Goal: Task Accomplishment & Management: Complete application form

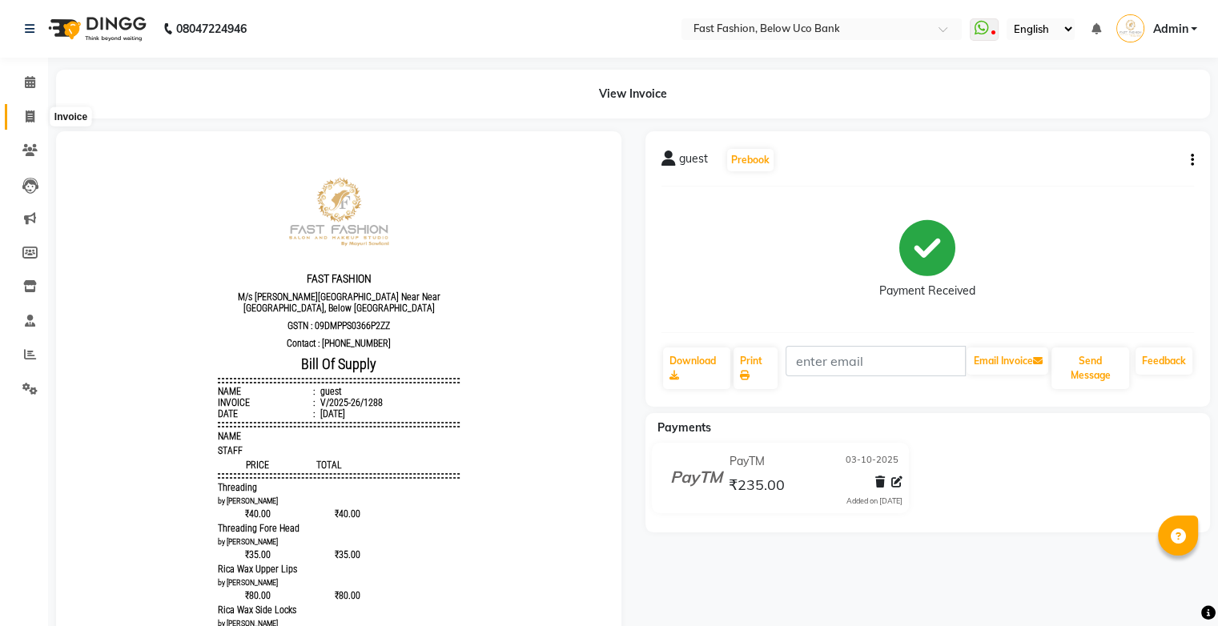
click at [24, 117] on span at bounding box center [30, 117] width 28 height 18
select select "service"
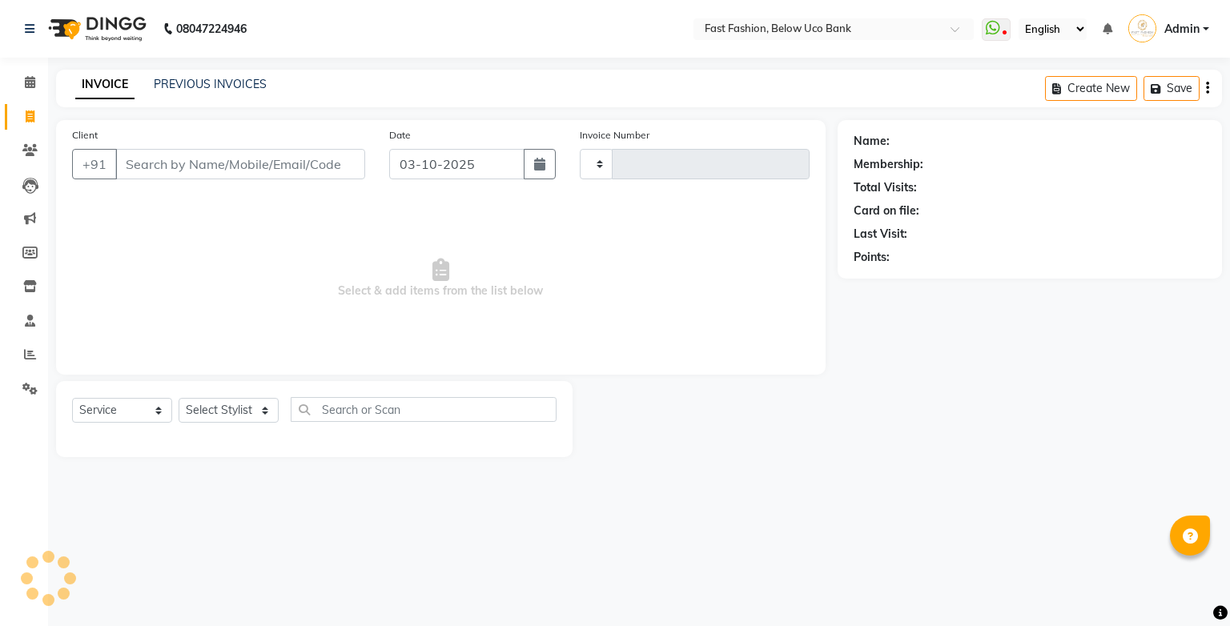
type input "1289"
select select "4228"
click at [208, 166] on input "Client" at bounding box center [240, 164] width 250 height 30
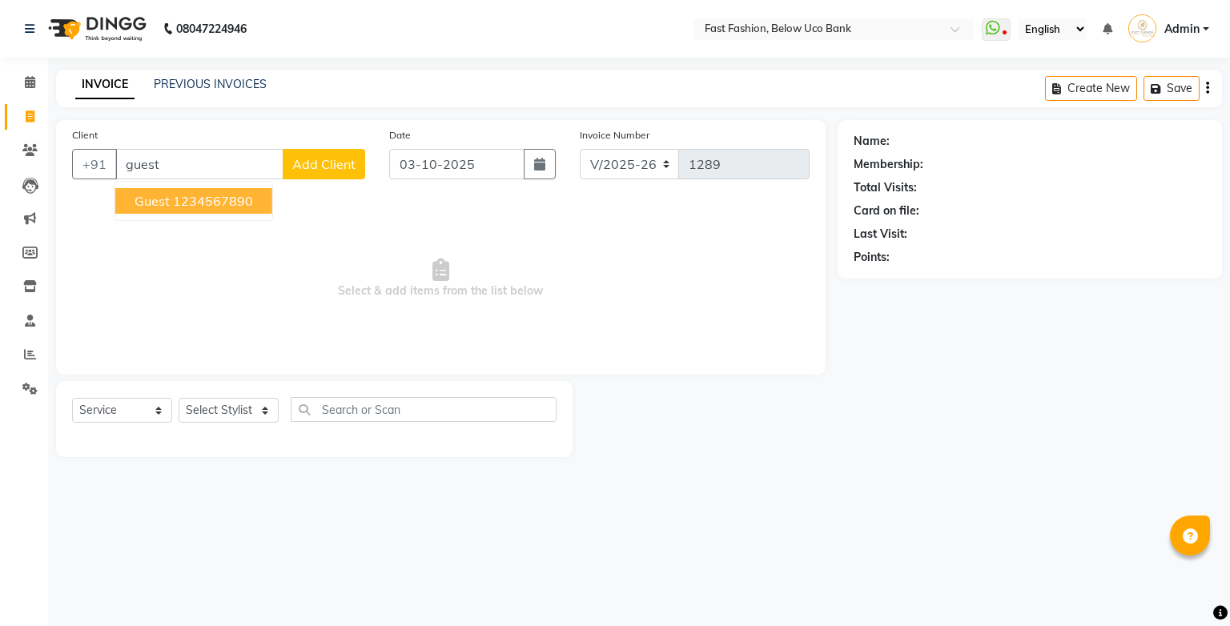
click at [179, 207] on ngb-highlight "1234567890" at bounding box center [213, 201] width 80 height 16
type input "1234567890"
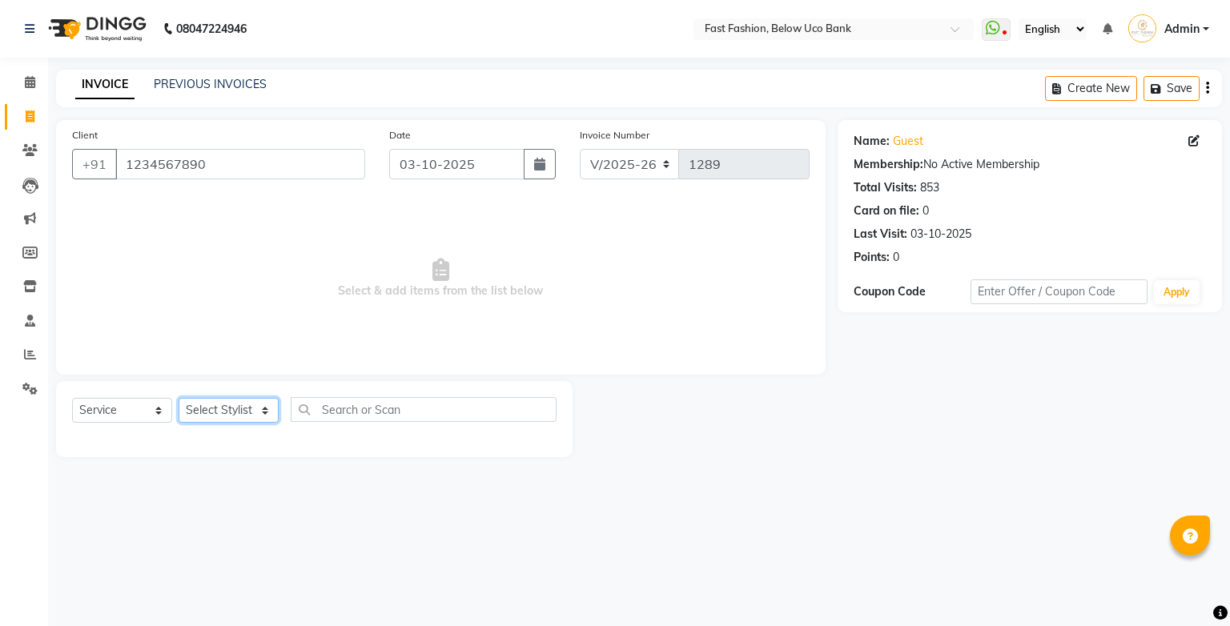
click at [265, 421] on select "Select Stylist ali anjali ashish golu mamta [PERSON_NAME] [PERSON_NAME] [PERSON…" at bounding box center [229, 410] width 100 height 25
select select "22409"
click at [179, 399] on select "Select Stylist ali anjali ashish golu mamta [PERSON_NAME] [PERSON_NAME] [PERSON…" at bounding box center [229, 410] width 100 height 25
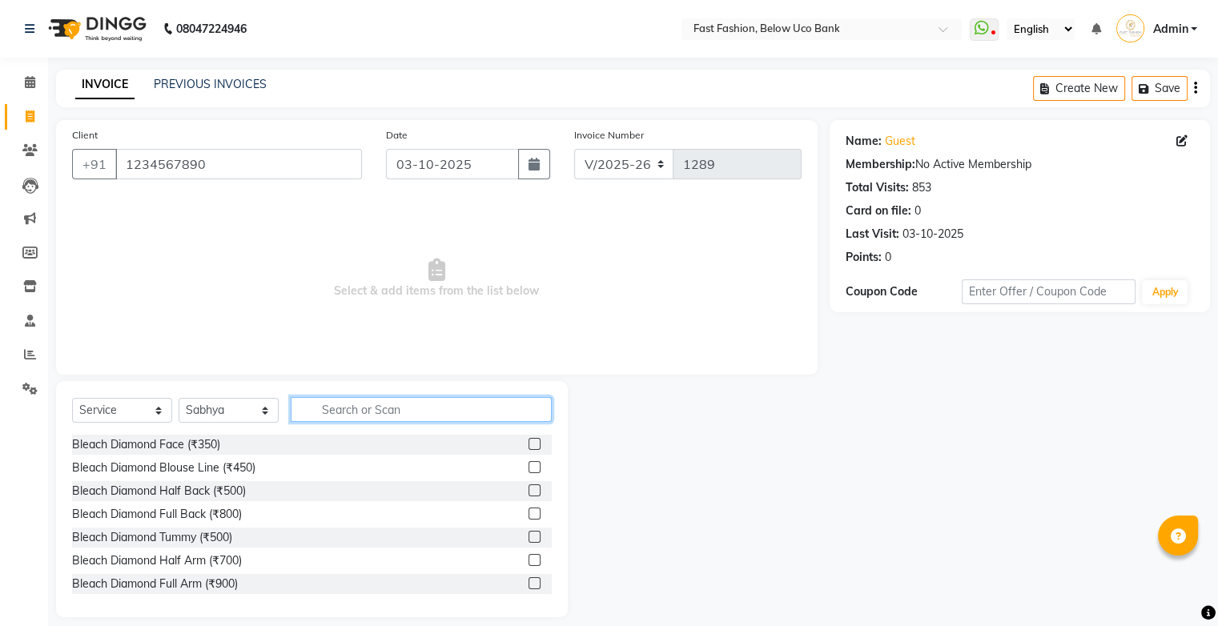
click at [333, 411] on input "text" at bounding box center [421, 409] width 261 height 25
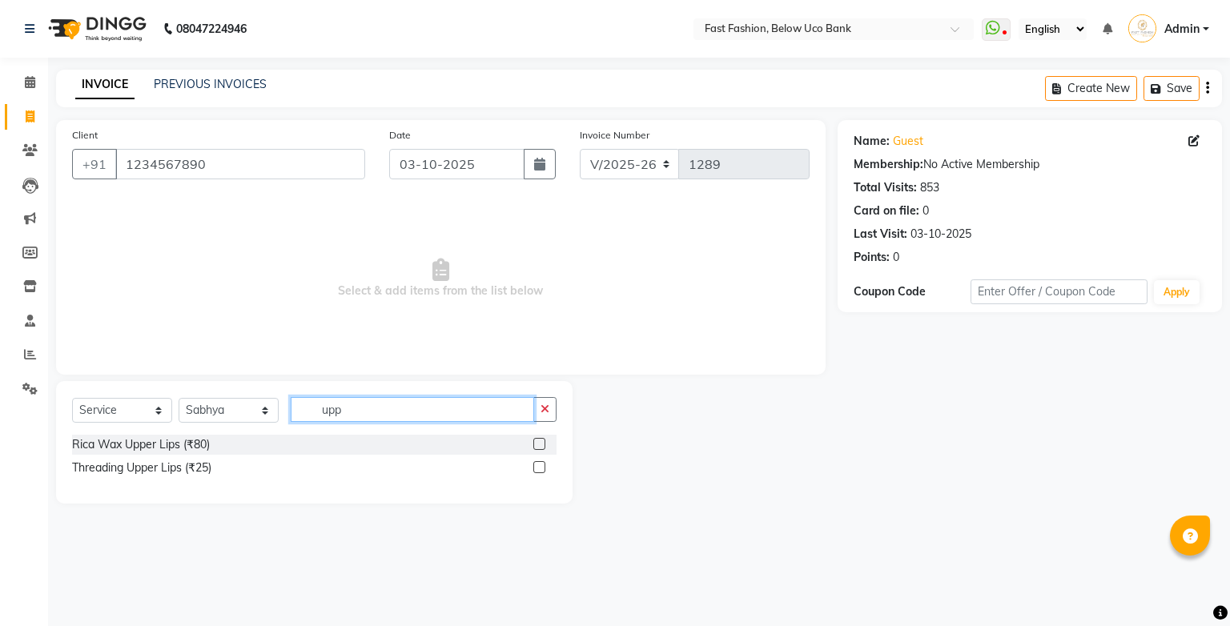
click at [506, 412] on input "upp" at bounding box center [413, 409] width 244 height 25
type input "u"
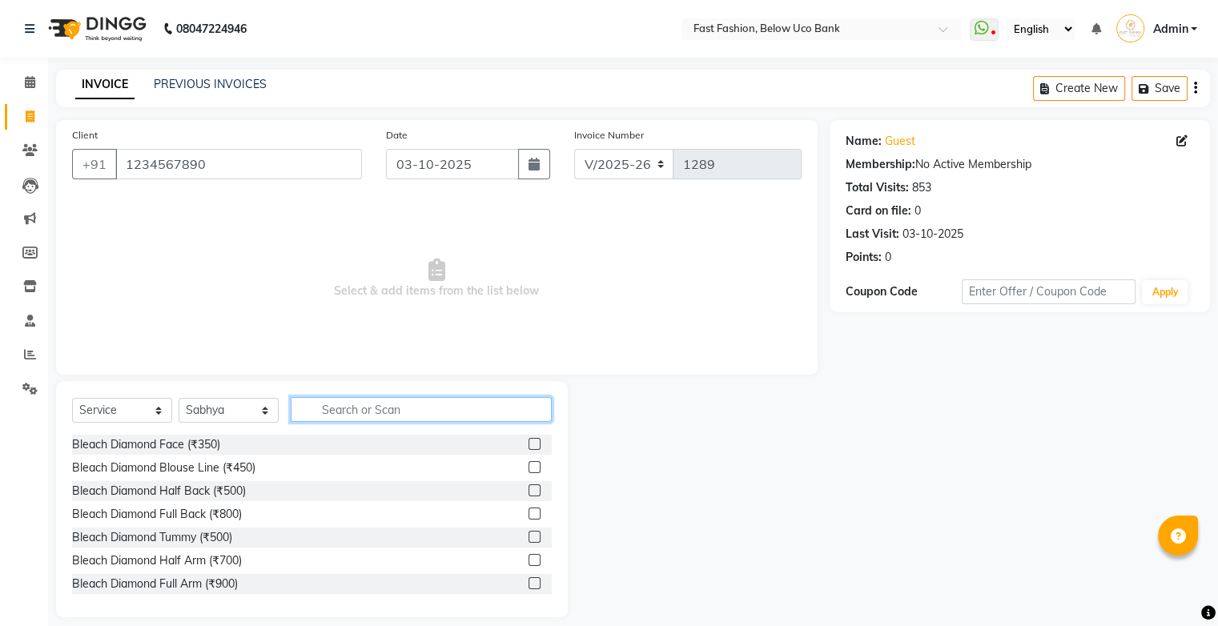
click at [339, 411] on input "text" at bounding box center [421, 409] width 261 height 25
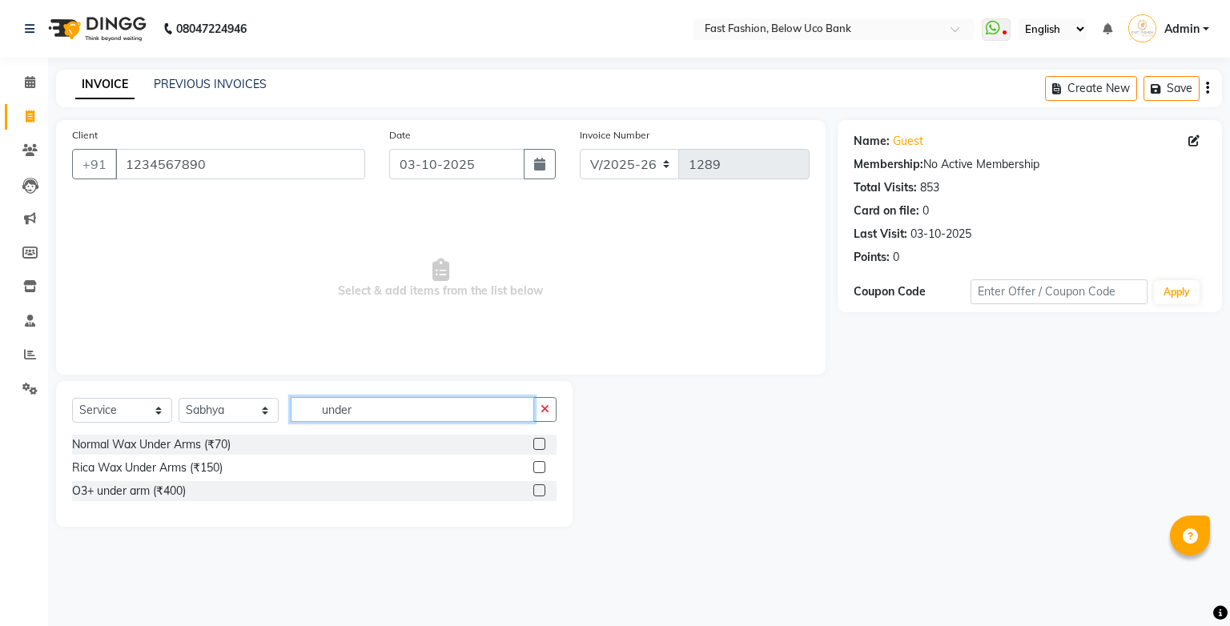
type input "under"
click at [538, 466] on label at bounding box center [540, 467] width 12 height 12
click at [538, 466] on input "checkbox" at bounding box center [539, 468] width 10 height 10
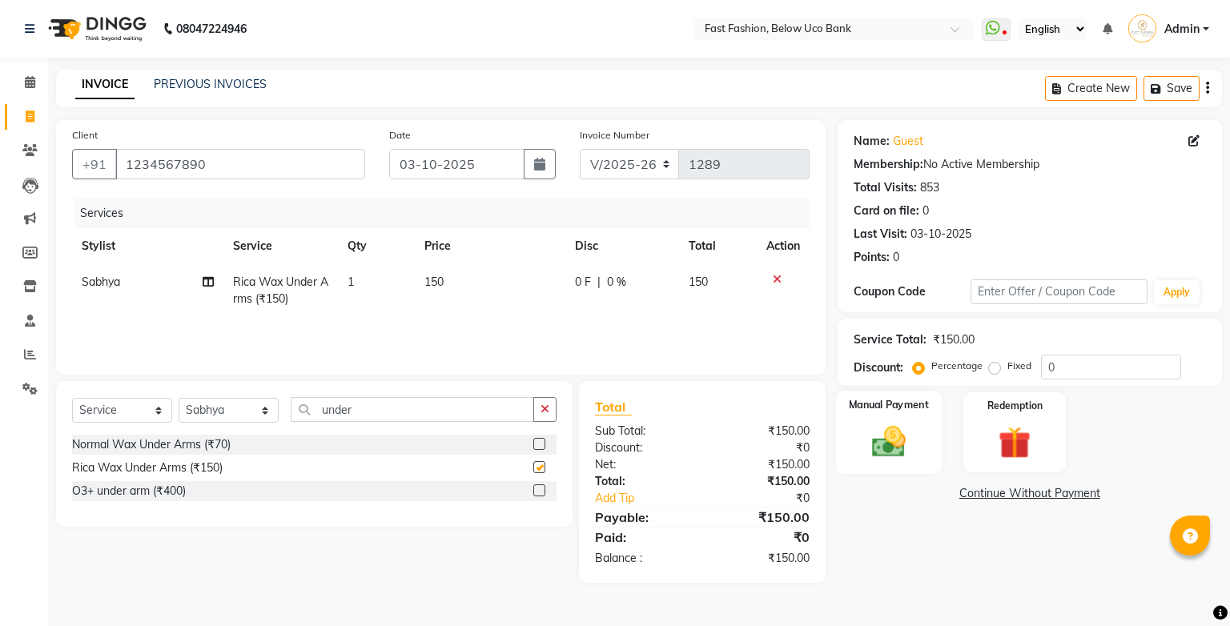
checkbox input "false"
click at [896, 423] on img at bounding box center [888, 442] width 54 height 38
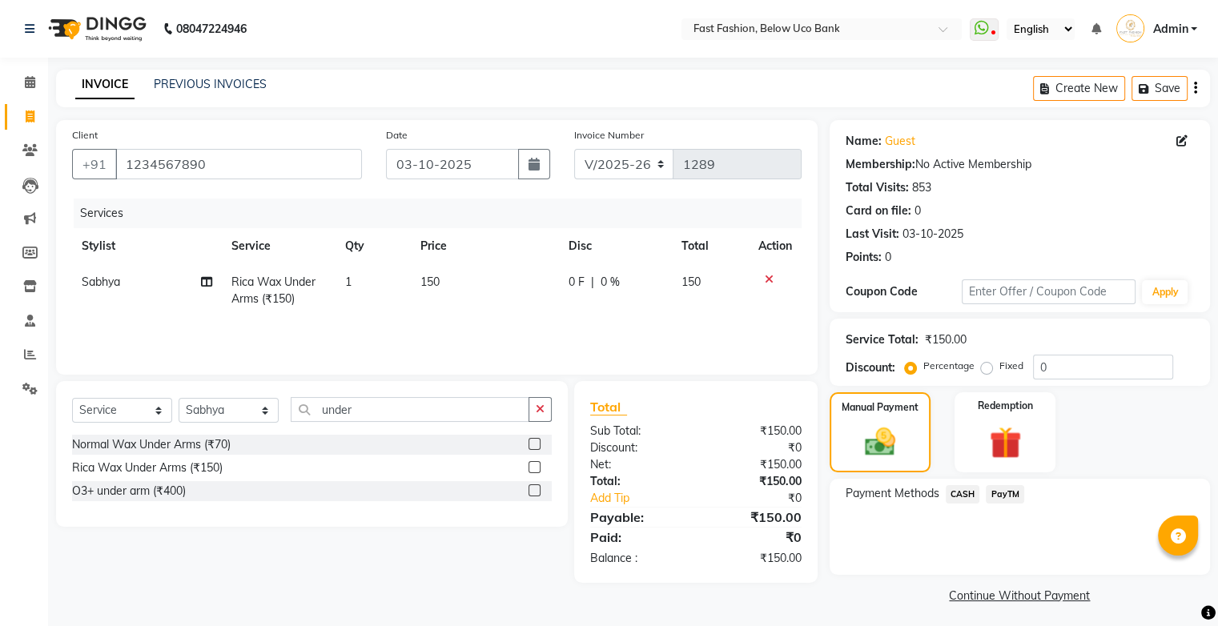
click at [993, 489] on span "PayTM" at bounding box center [1005, 494] width 38 height 18
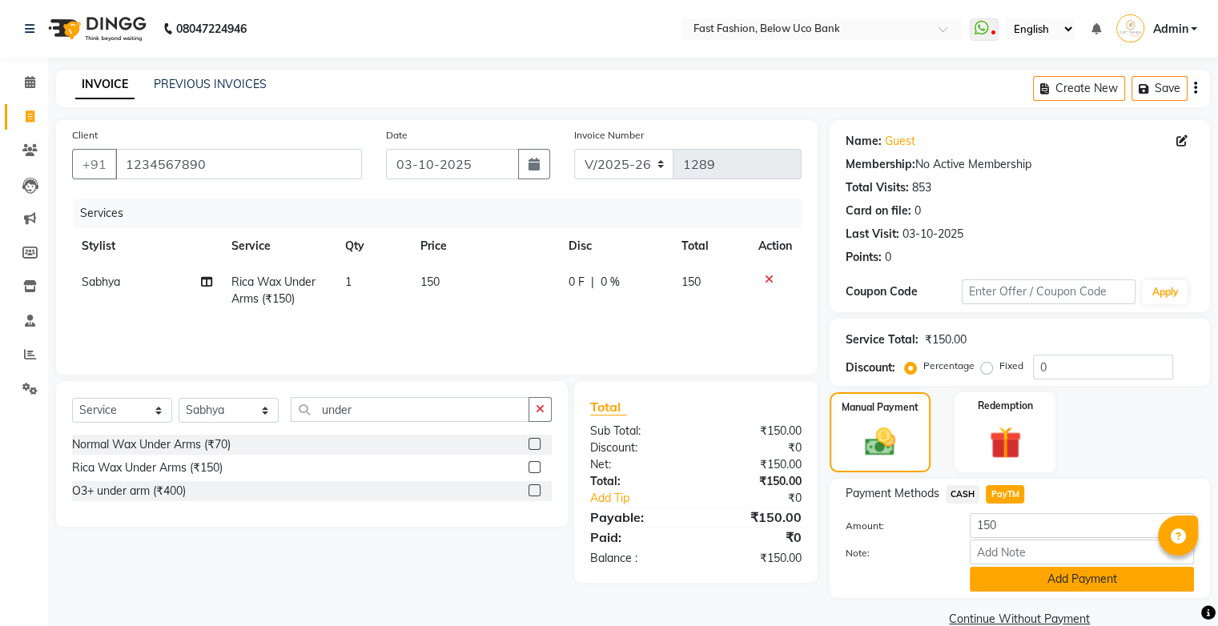
click at [1064, 580] on button "Add Payment" at bounding box center [1082, 579] width 224 height 25
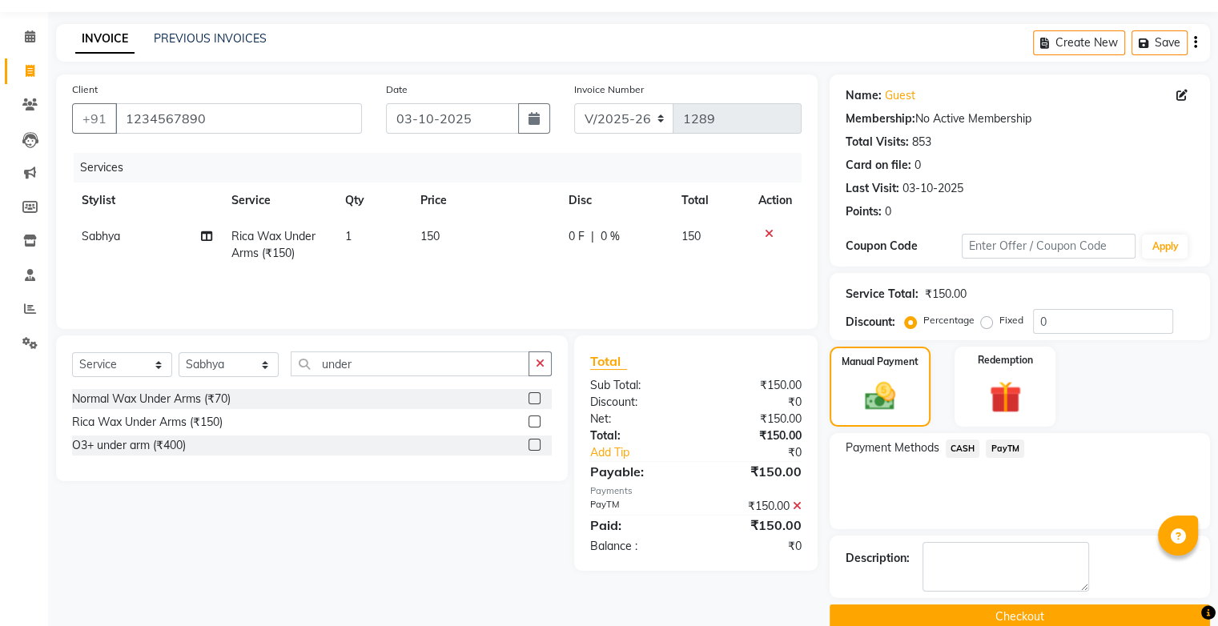
scroll to position [70, 0]
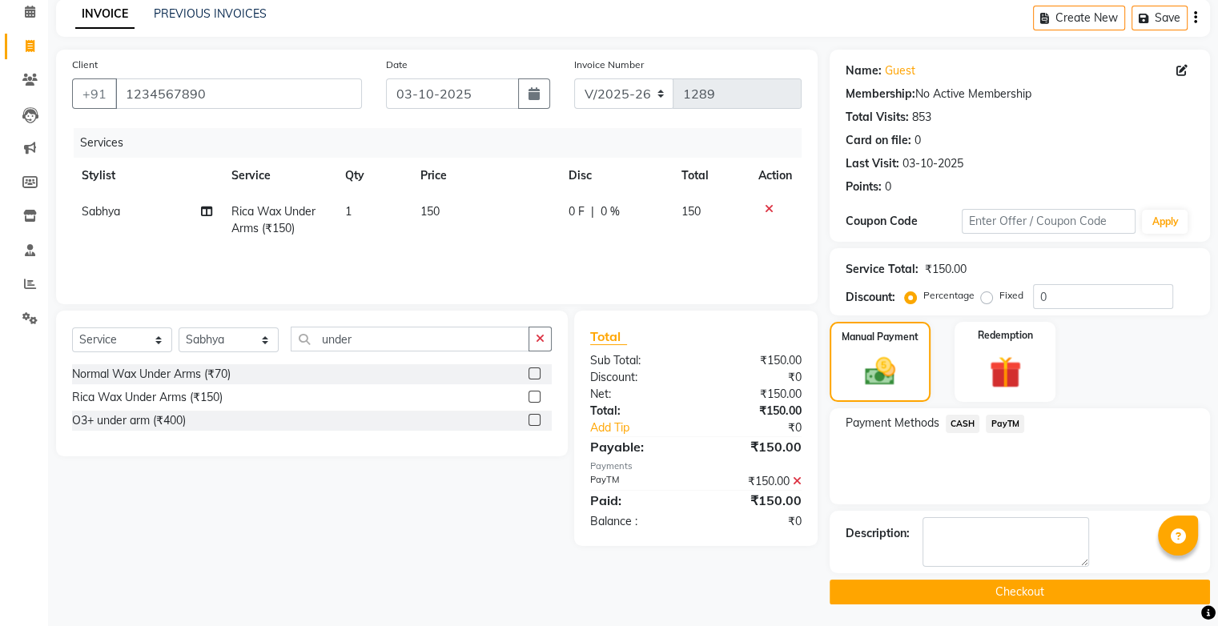
drag, startPoint x: 1023, startPoint y: 594, endPoint x: 1022, endPoint y: 586, distance: 8.1
click at [1022, 594] on button "Checkout" at bounding box center [1020, 592] width 381 height 25
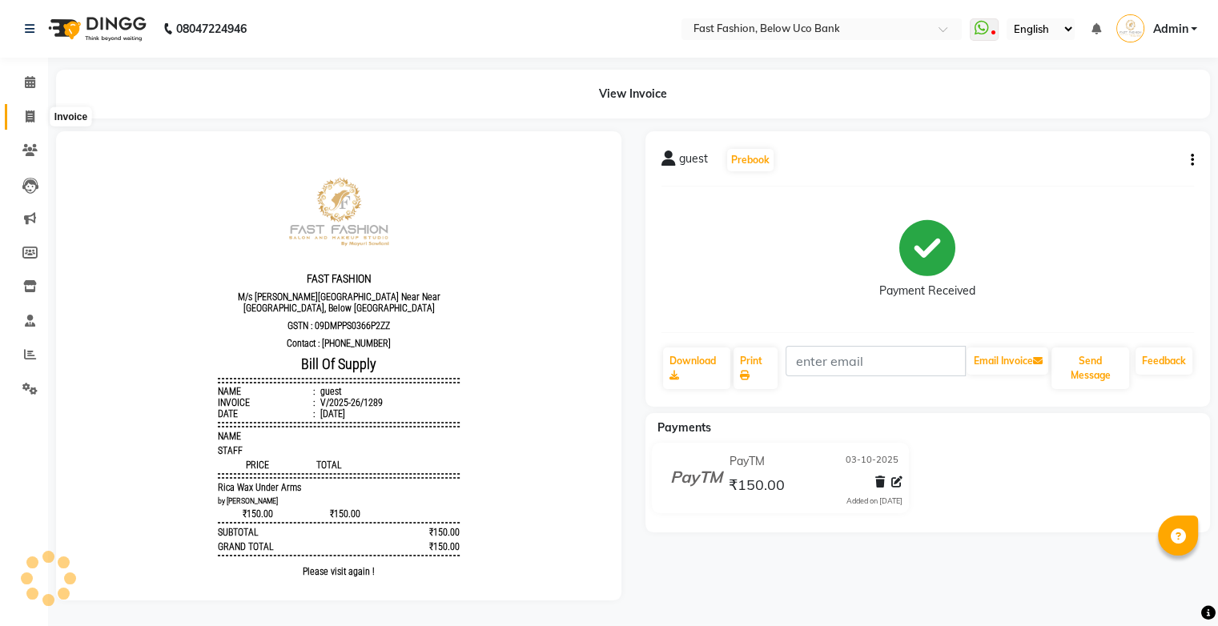
click at [26, 117] on icon at bounding box center [30, 117] width 9 height 12
select select "service"
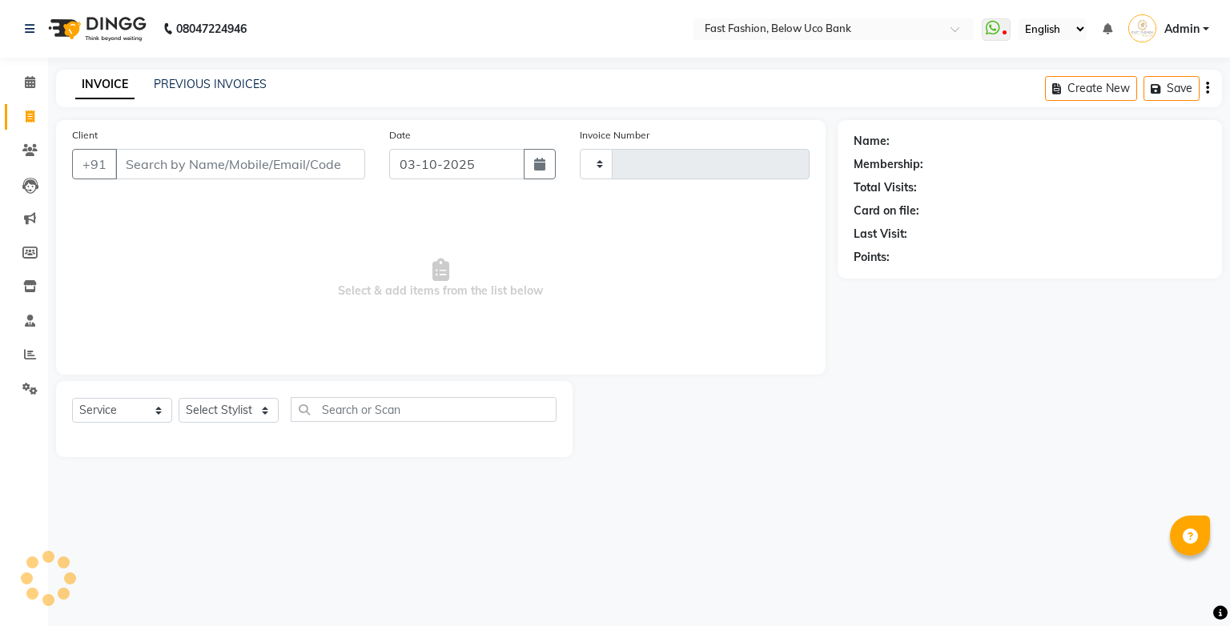
type input "1290"
select select "4228"
click at [160, 170] on input "Client" at bounding box center [240, 164] width 250 height 30
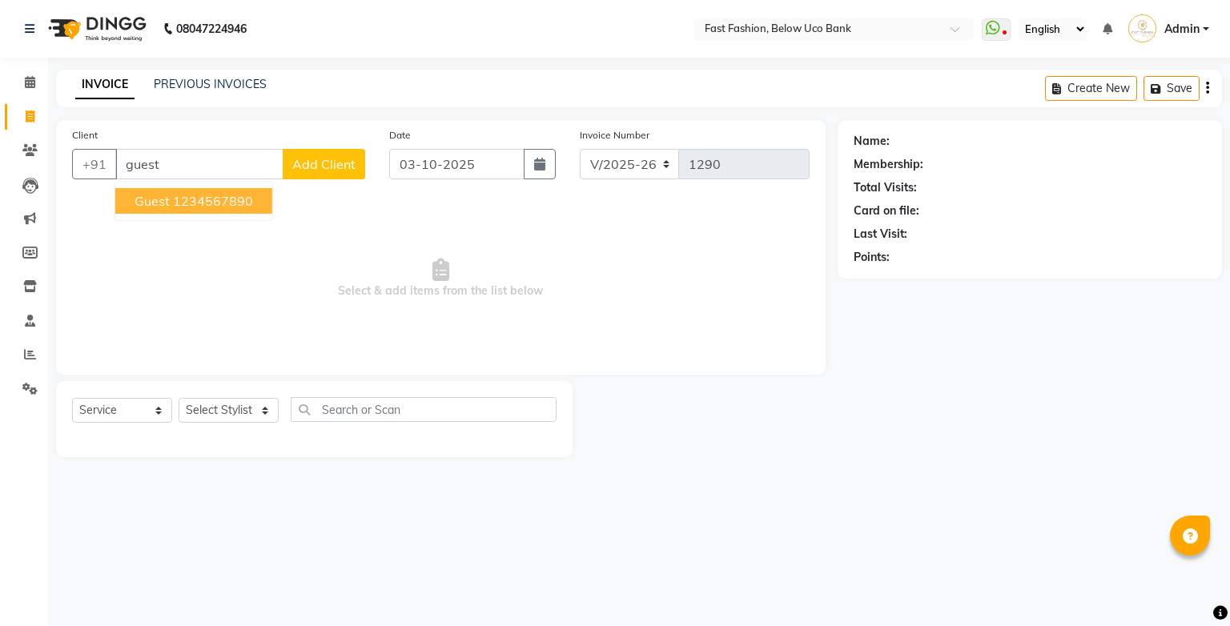
click at [167, 207] on span "guest" at bounding box center [152, 201] width 35 height 16
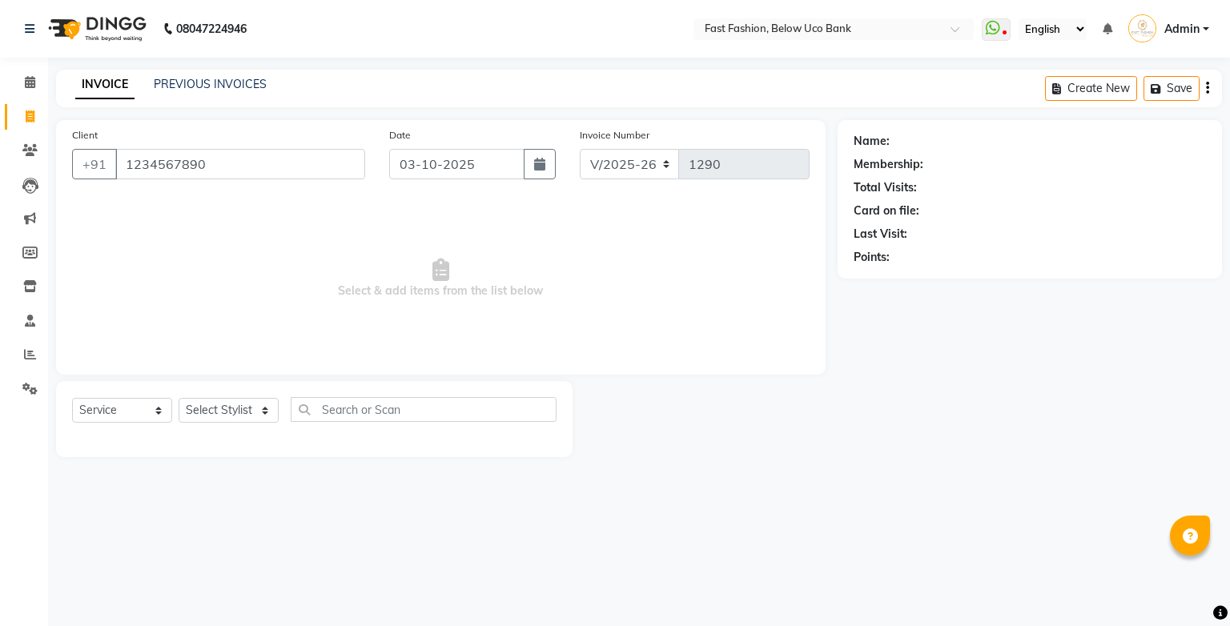
type input "1234567890"
